Goal: Communication & Community: Participate in discussion

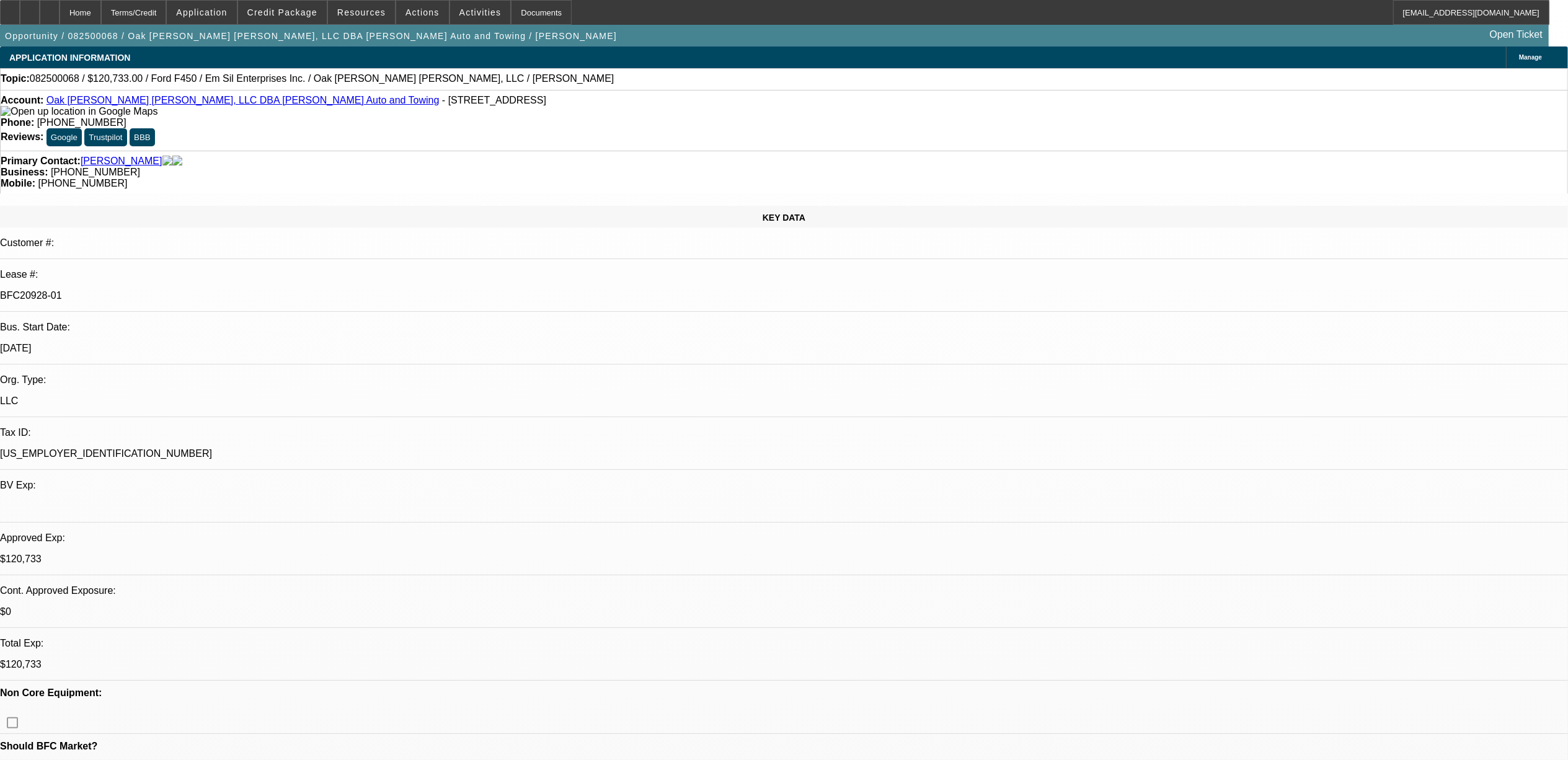
select select "0"
select select "2"
select select "0"
select select "2"
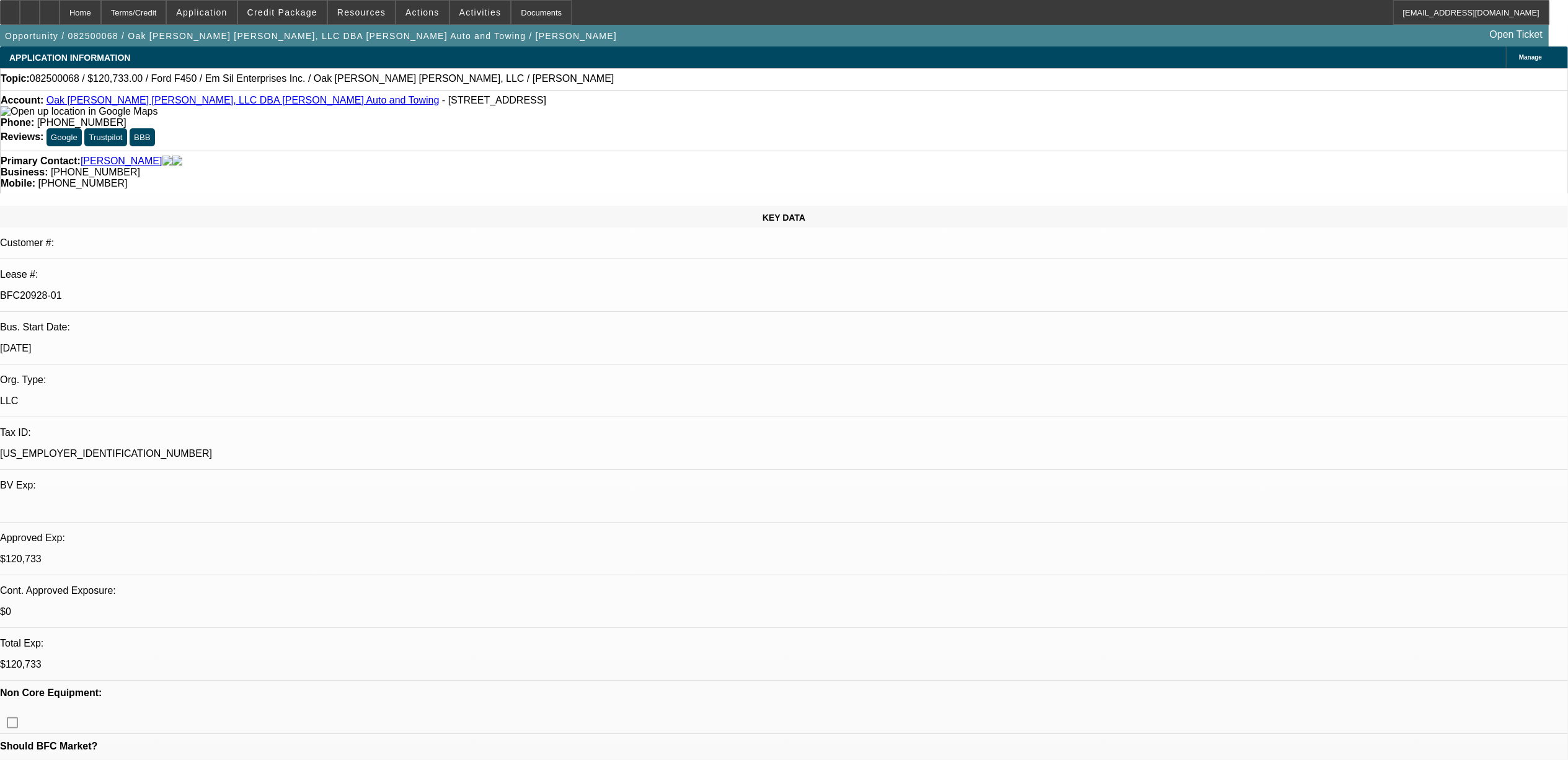
select select "0"
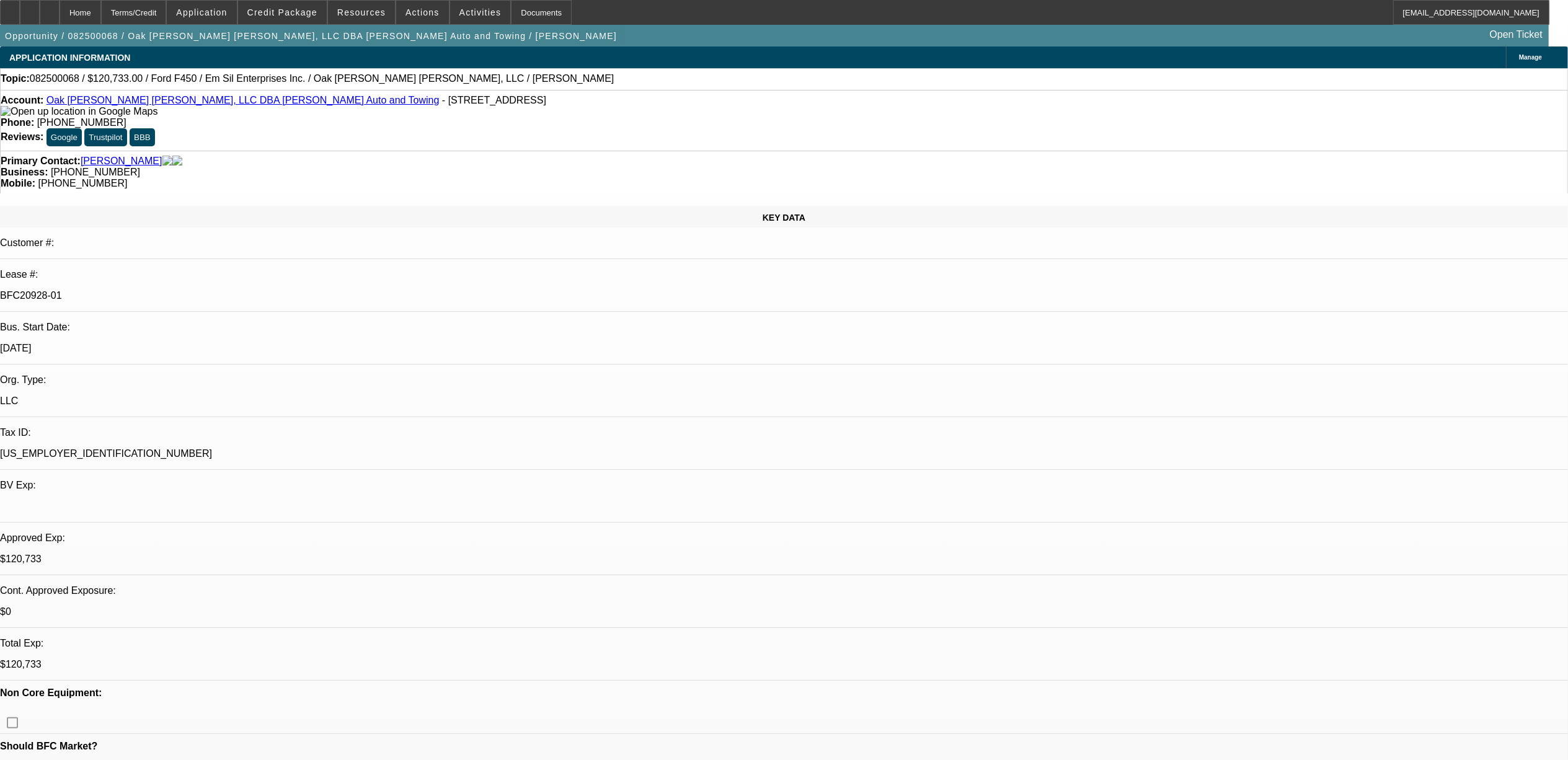
select select "0"
select select "1"
select select "2"
select select "6"
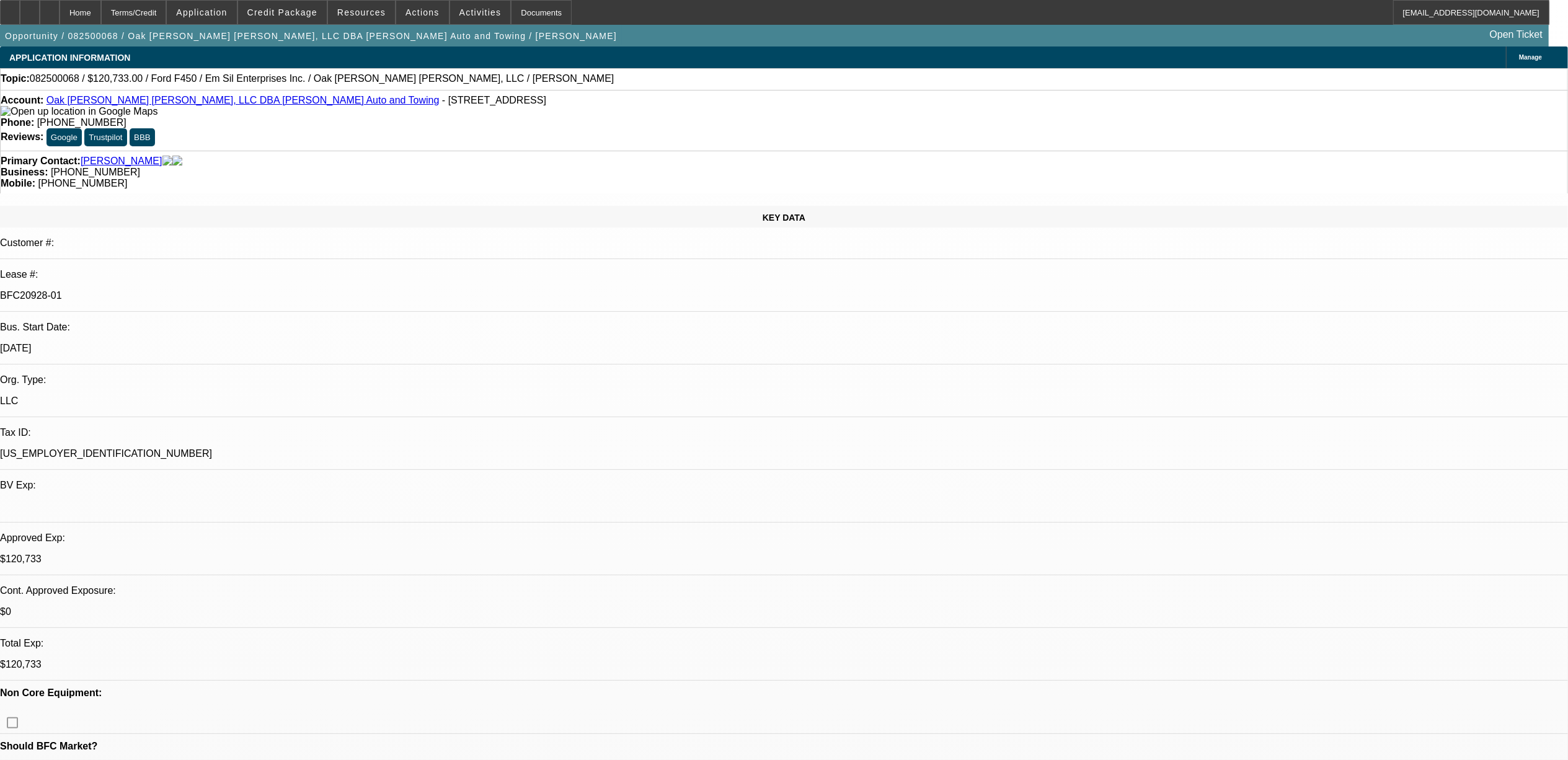
select select "1"
select select "2"
select select "6"
select select "1"
select select "2"
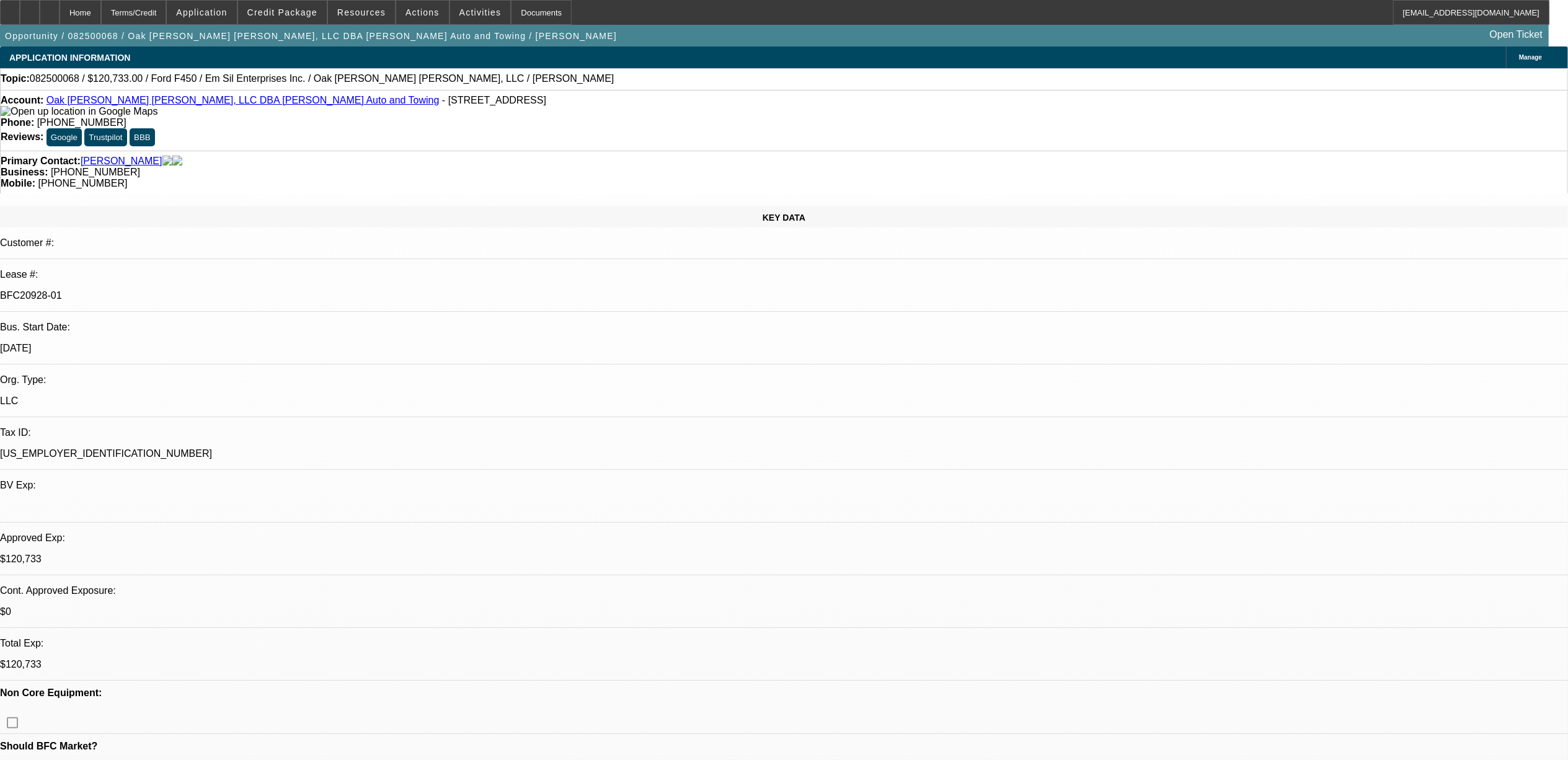
select select "6"
select select "1"
select select "2"
select select "6"
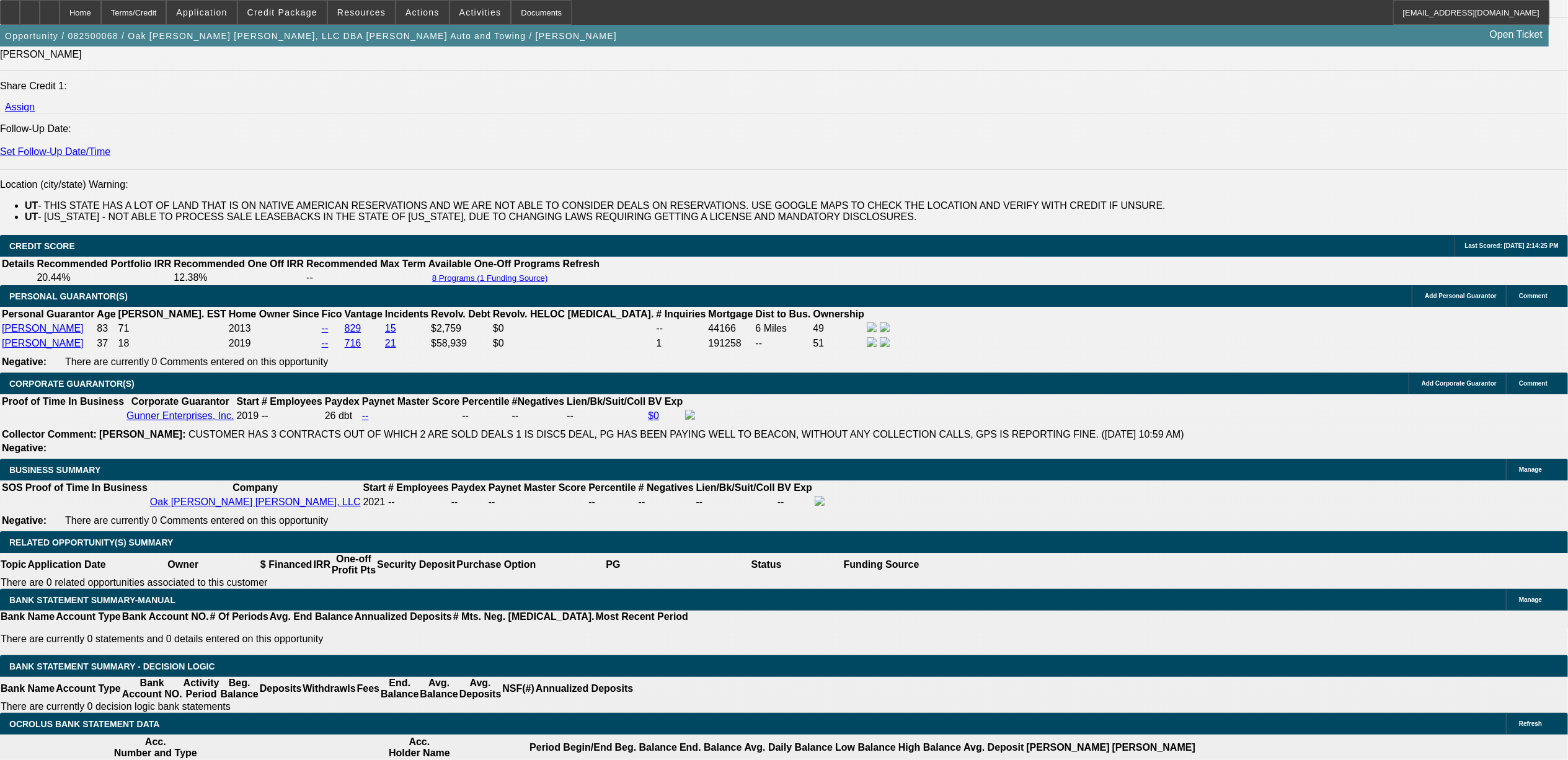
scroll to position [579, 0]
click at [1302, 254] on button "reply Reply" at bounding box center [1316, 242] width 78 height 30
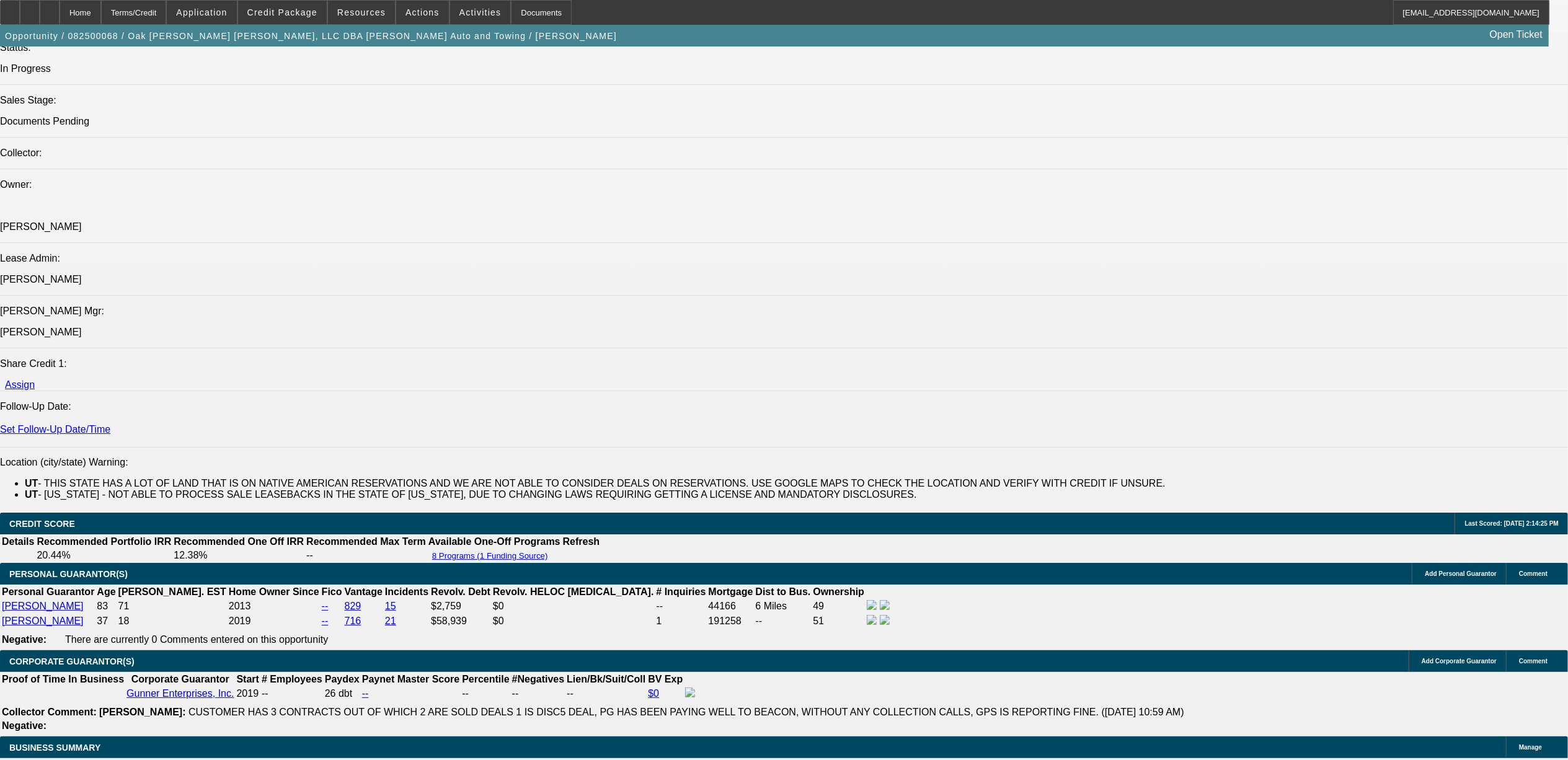
scroll to position [1323, 0]
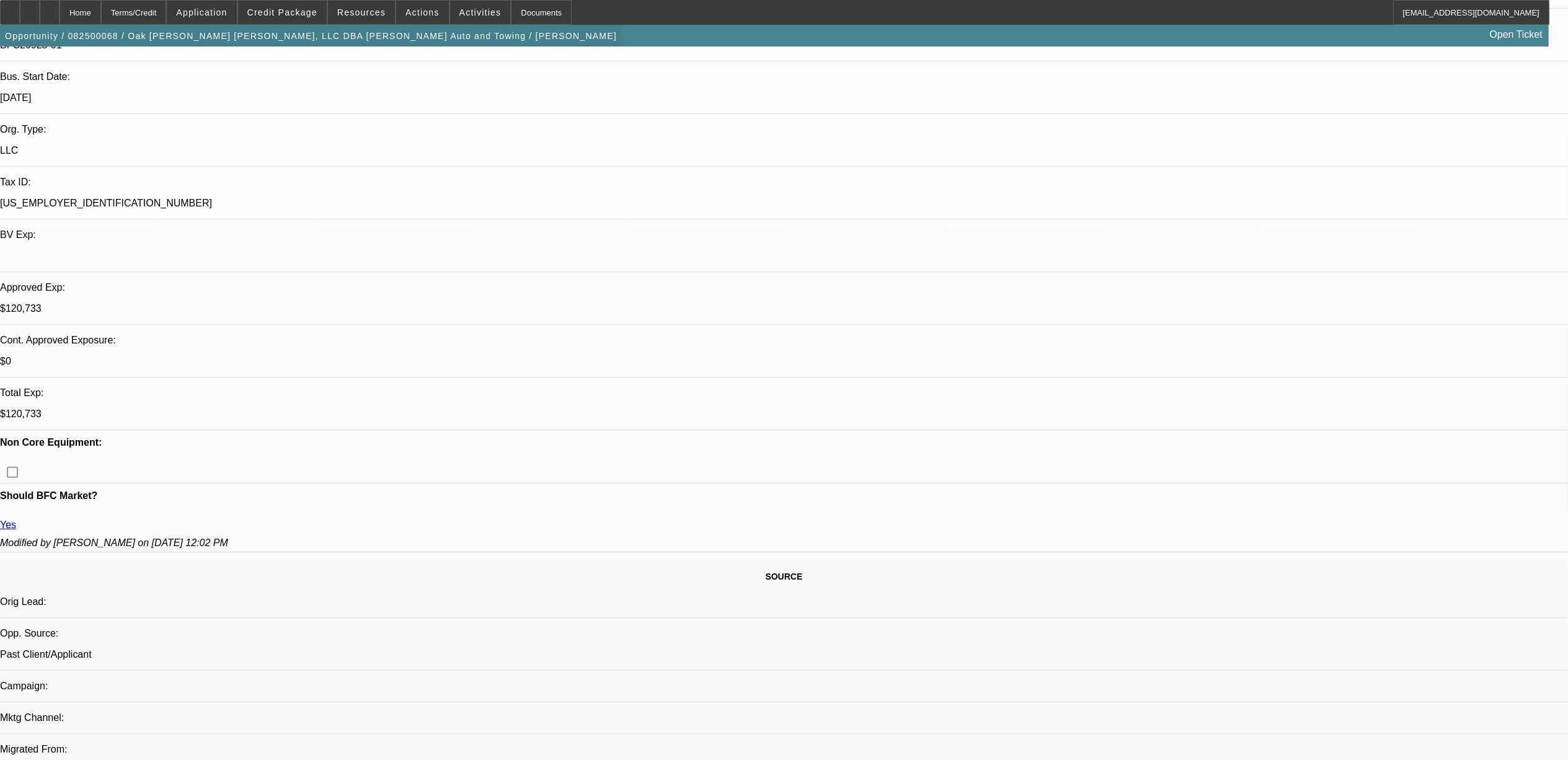
scroll to position [248, 0]
click at [18, 7] on div at bounding box center [10, 12] width 20 height 25
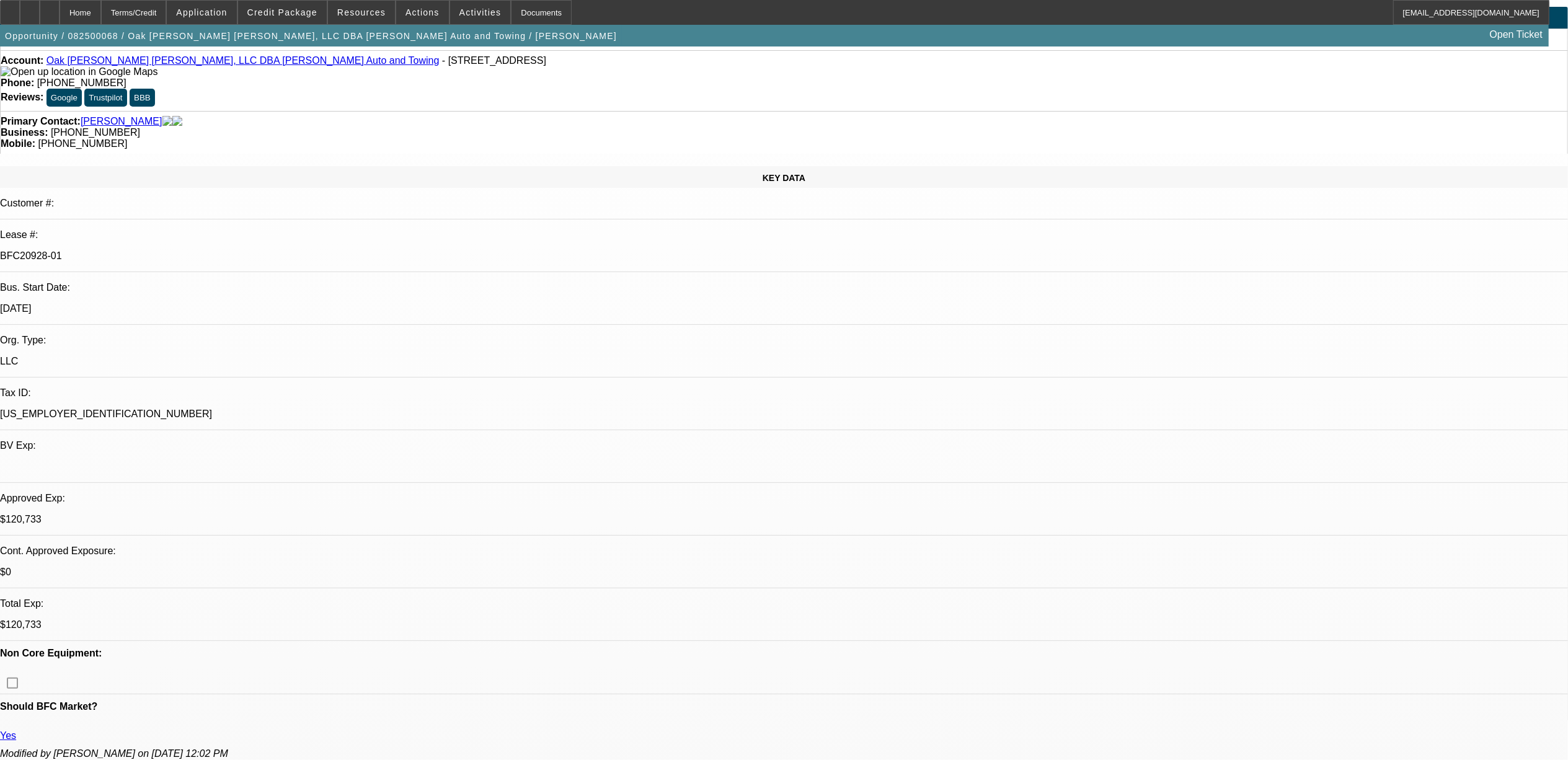
scroll to position [0, 0]
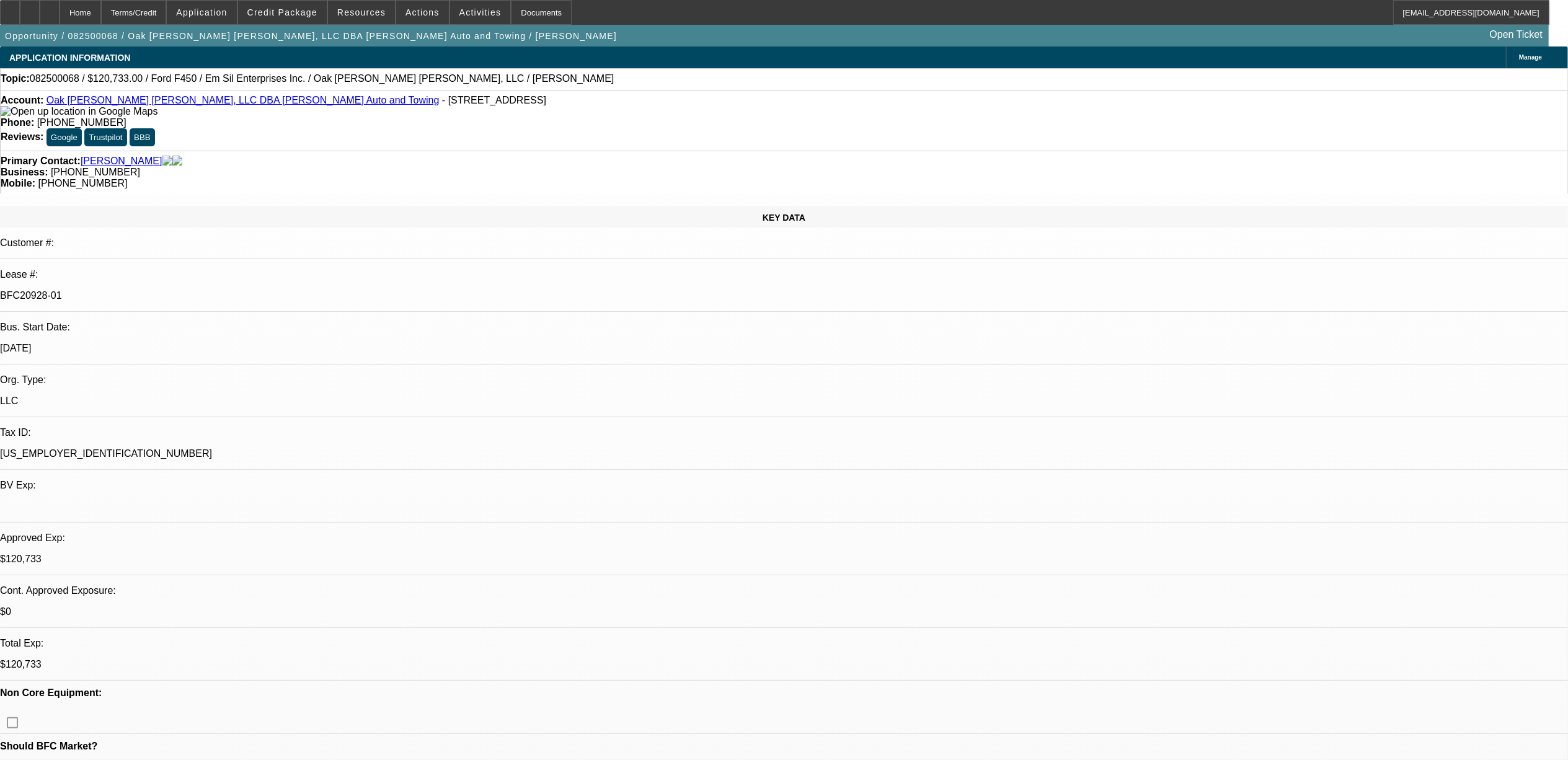
select select "0"
select select "2"
select select "0"
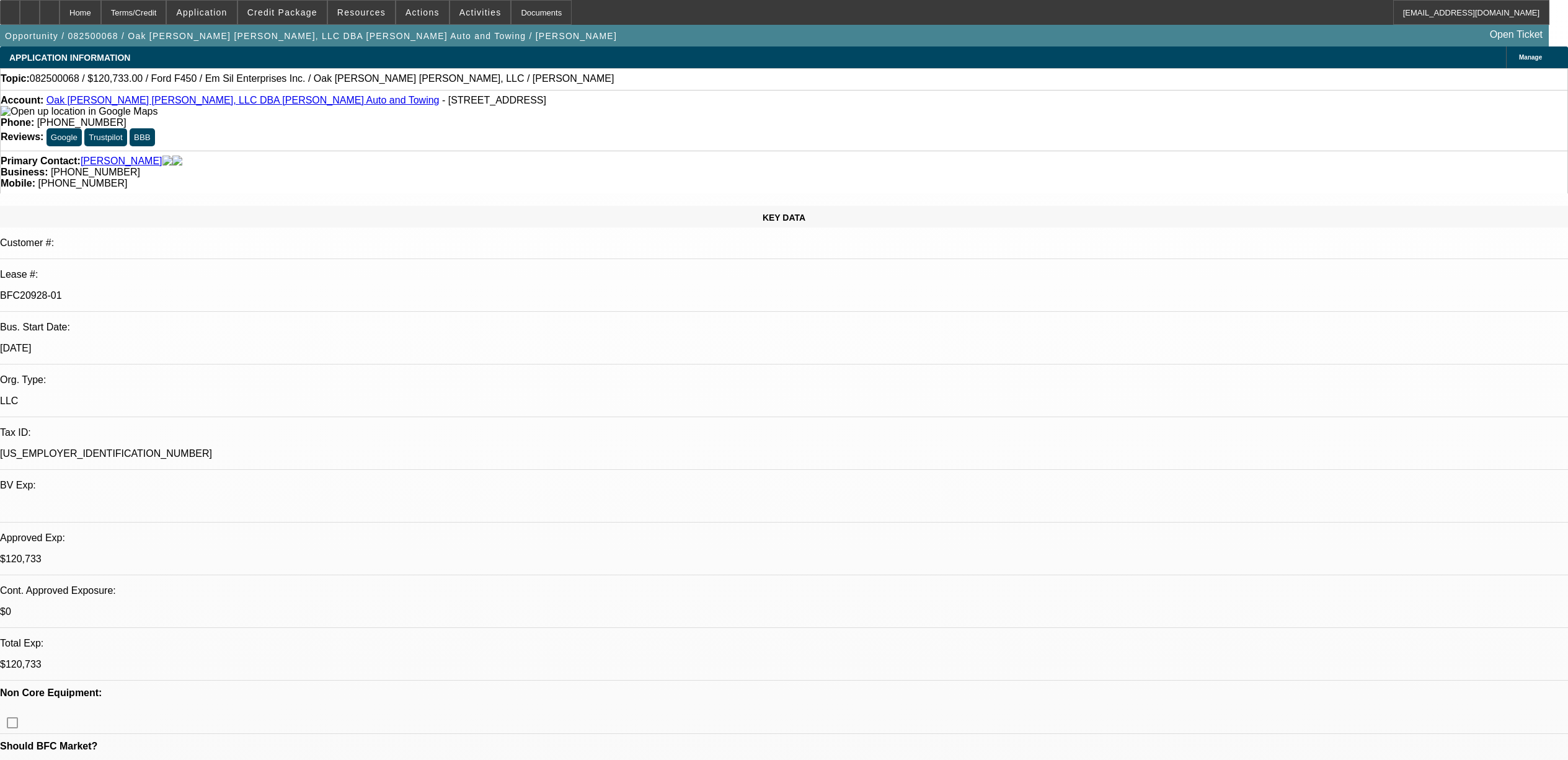
select select "6"
select select "0"
select select "2"
select select "0"
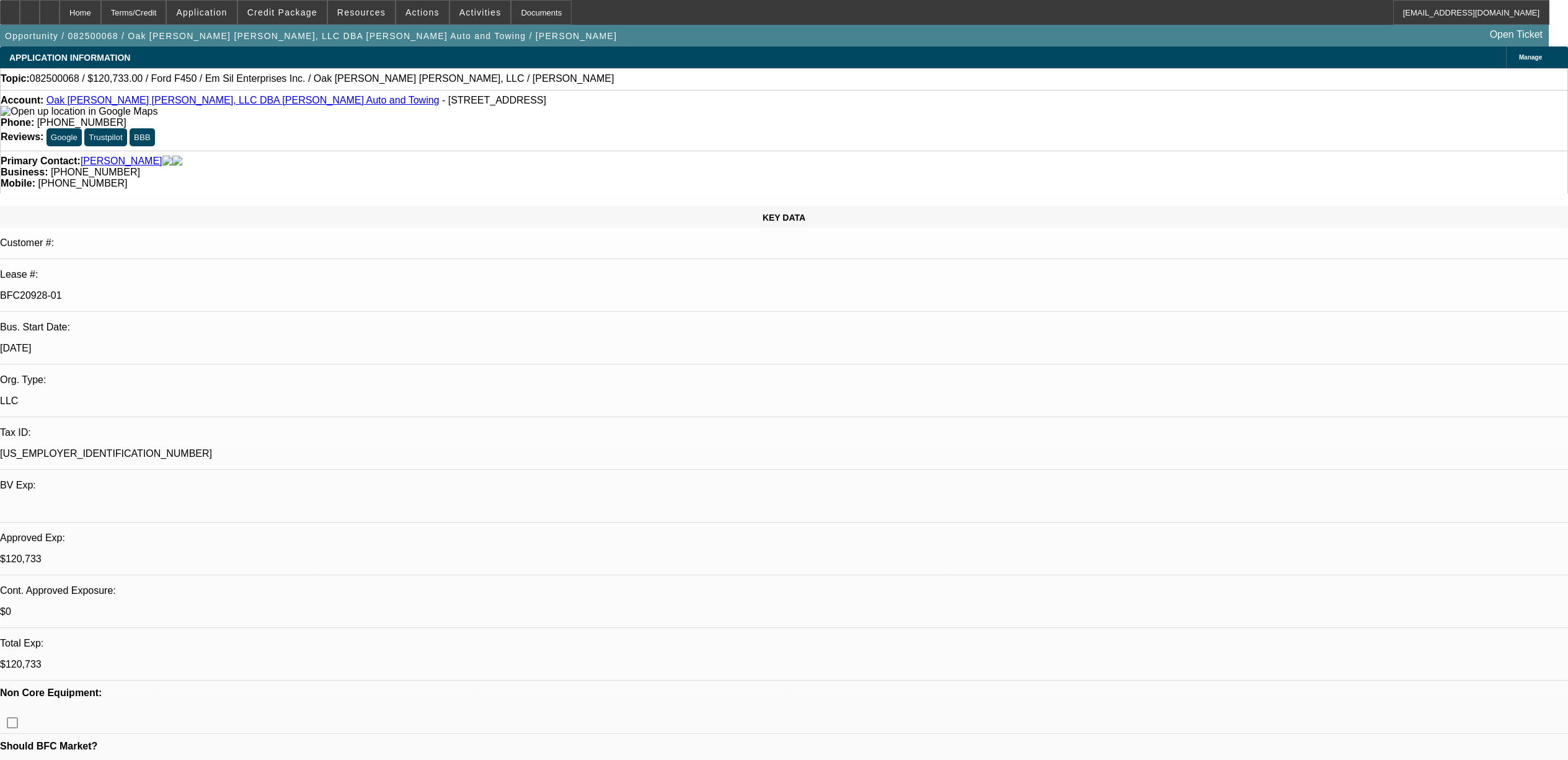
select select "6"
select select "0"
select select "2"
select select "0"
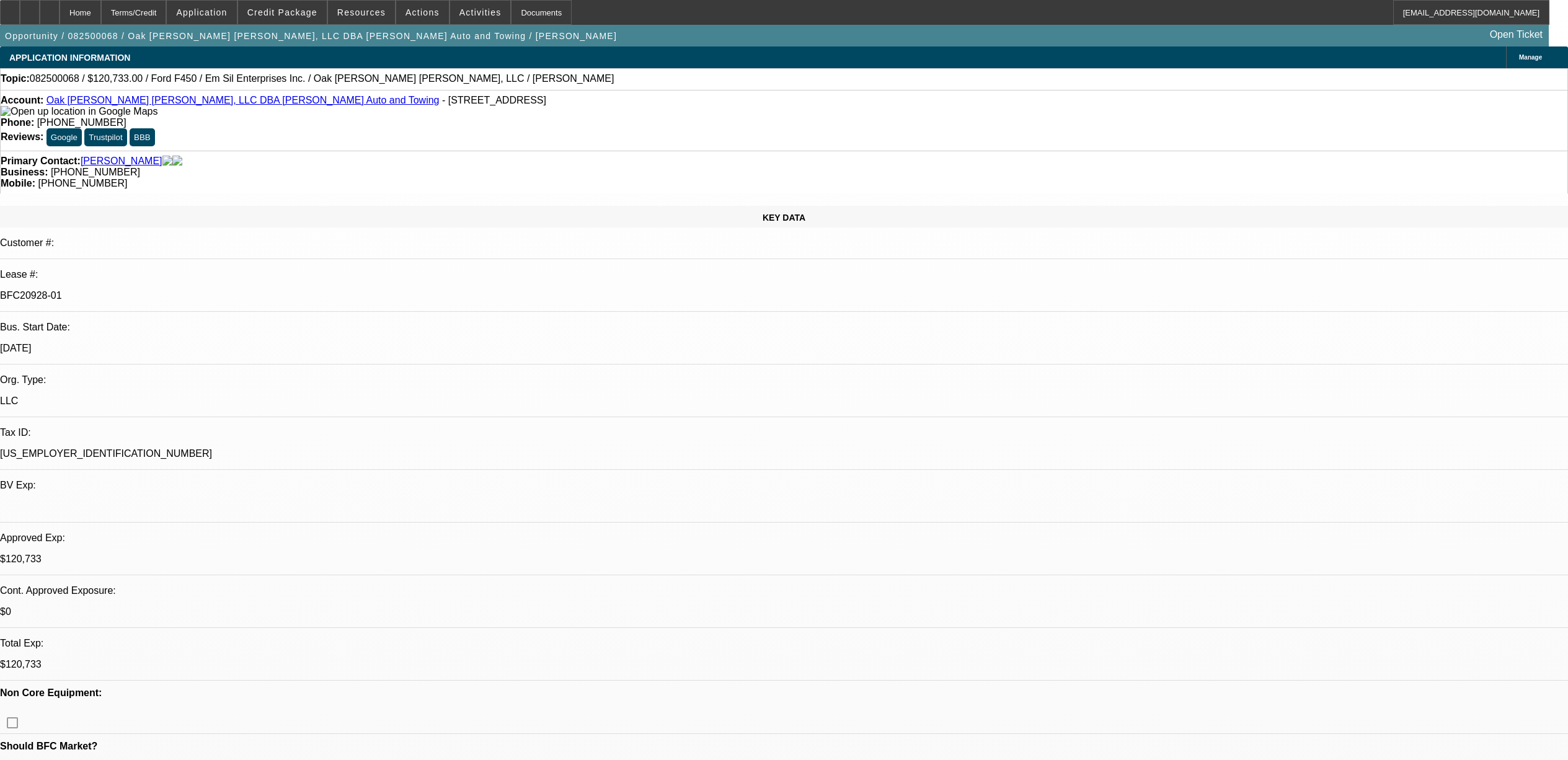
select select "6"
select select "0"
select select "2"
select select "0"
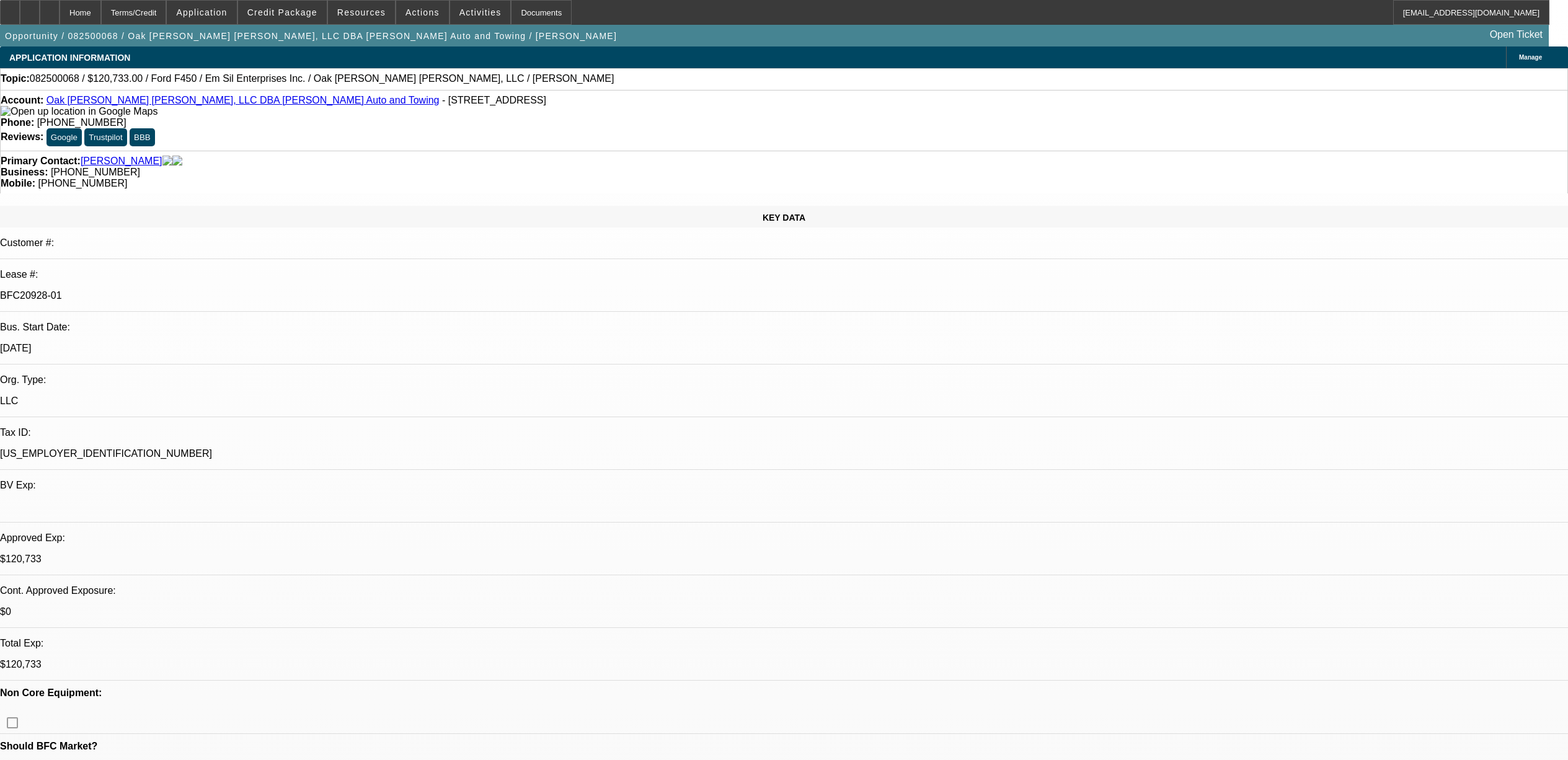
select select "6"
